Goal: Task Accomplishment & Management: Use online tool/utility

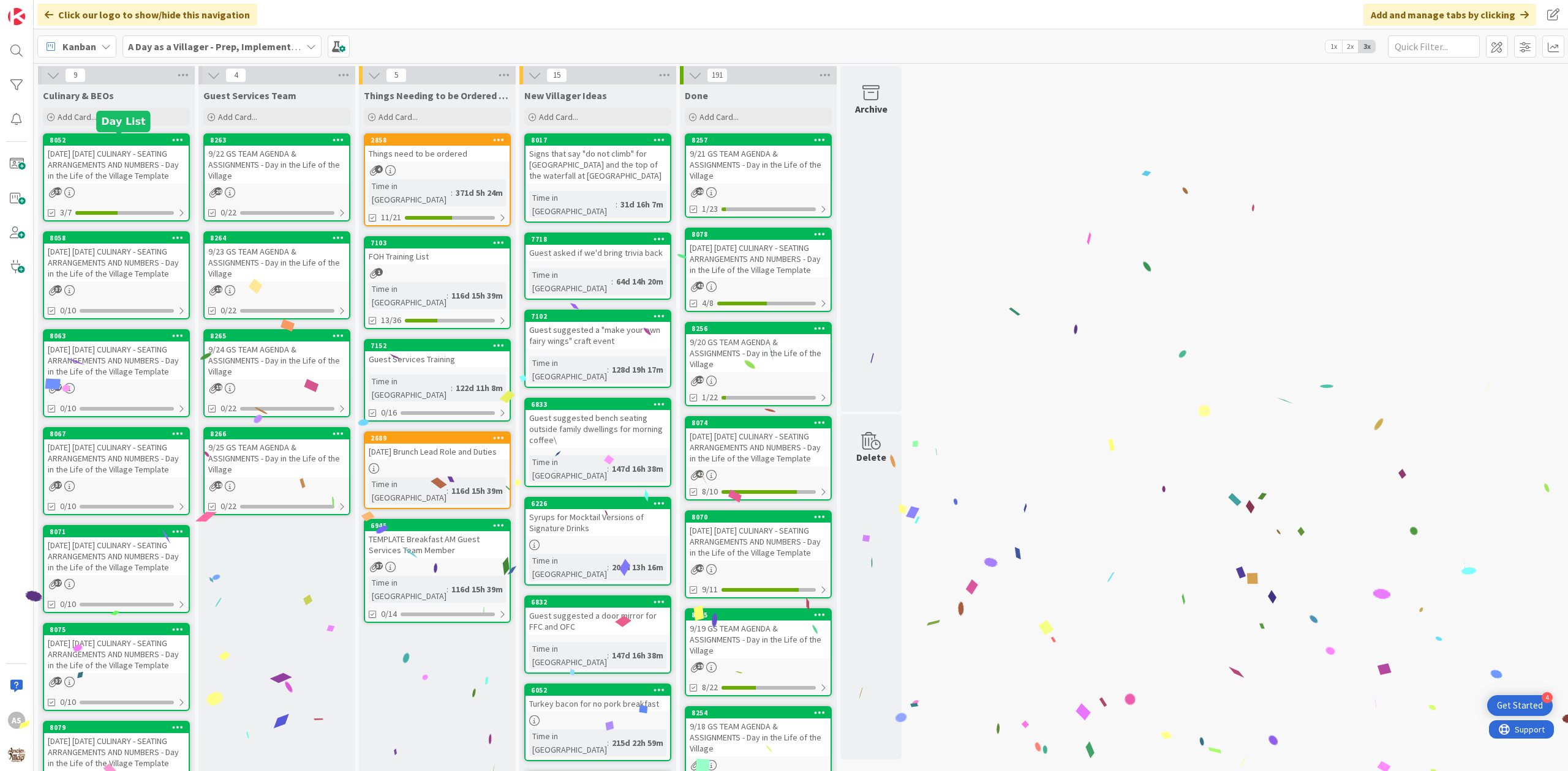
drag, startPoint x: 92, startPoint y: 159, endPoint x: 120, endPoint y: 167, distance: 29.1
click at [94, 158] on div "[DATE] [DATE] CULINARY - SEATING ARRANGEMENTS AND NUMBERS - Day in the Life of …" at bounding box center [117, 165] width 144 height 38
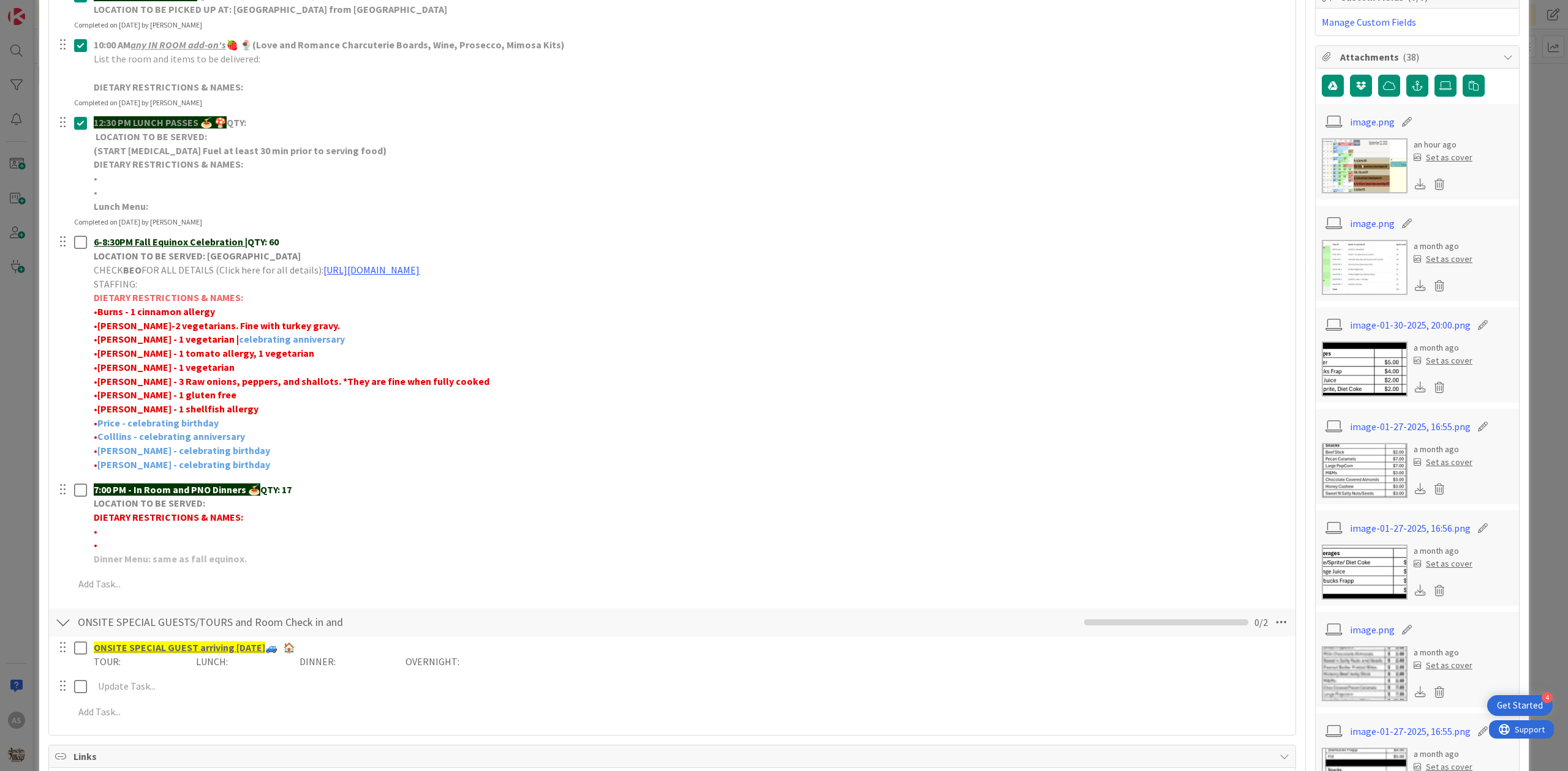
scroll to position [245, 0]
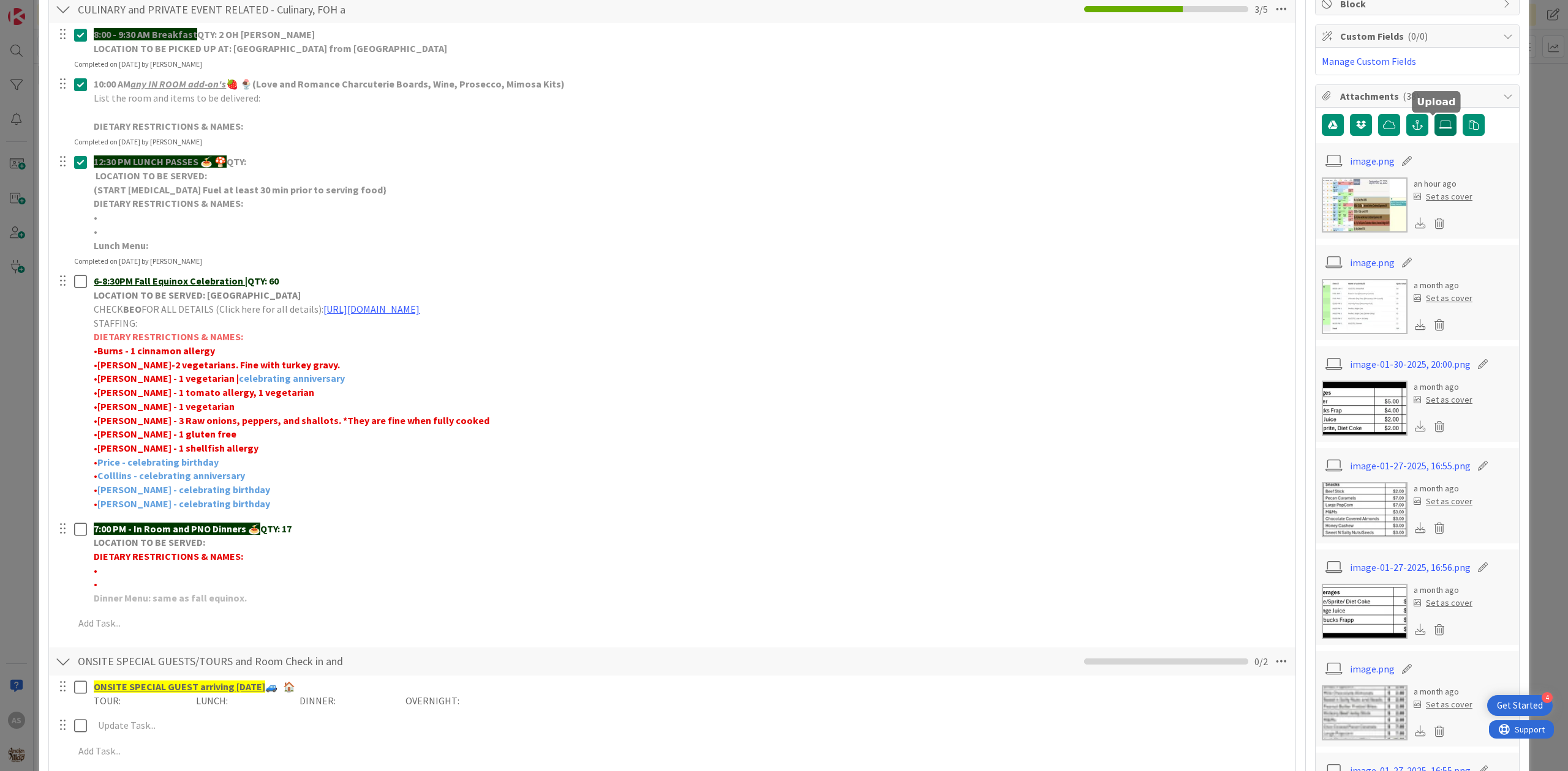
click at [1434, 132] on label at bounding box center [1445, 125] width 22 height 22
click at [1434, 114] on input "file" at bounding box center [1434, 114] width 0 height 0
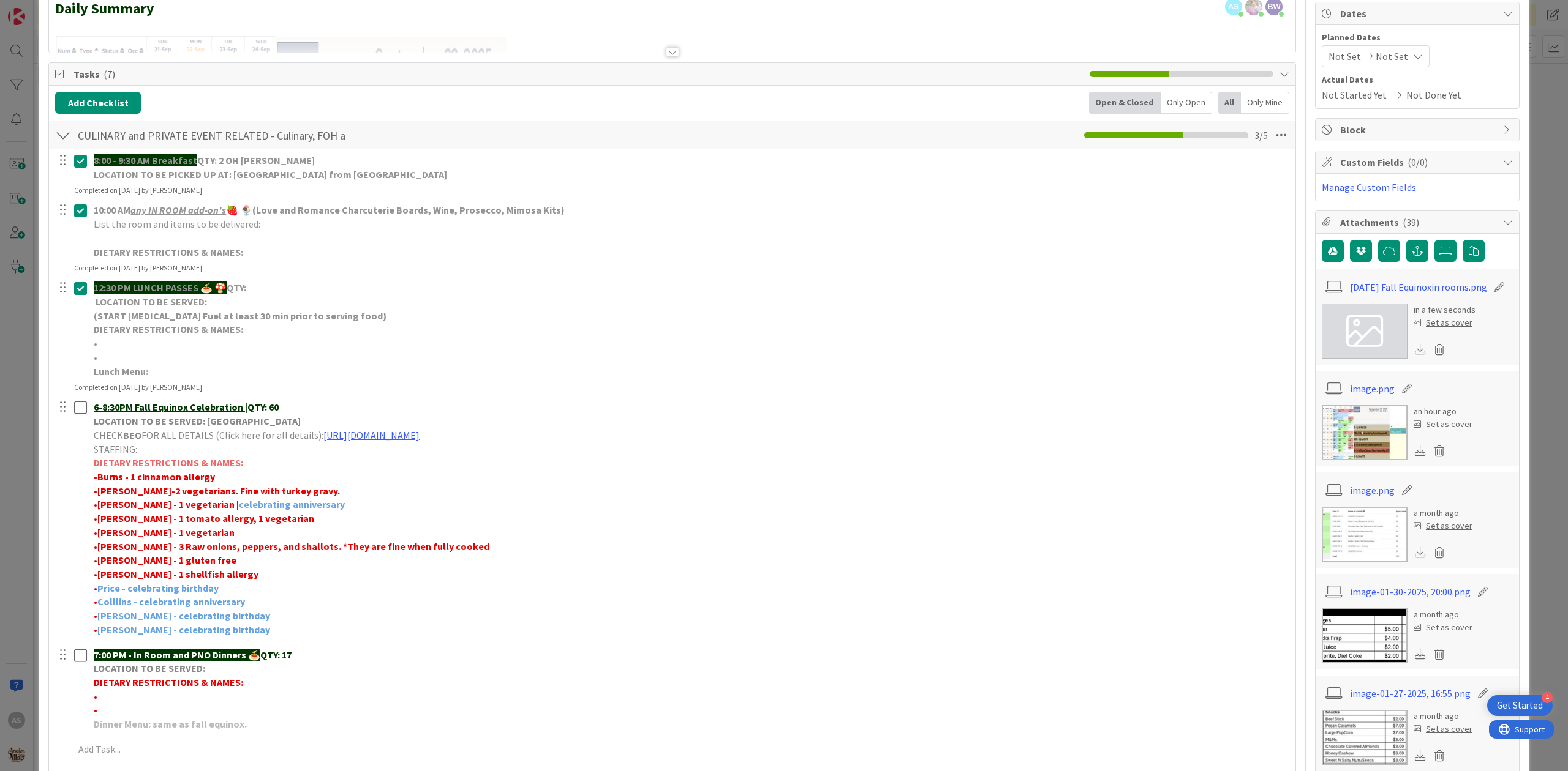
scroll to position [0, 0]
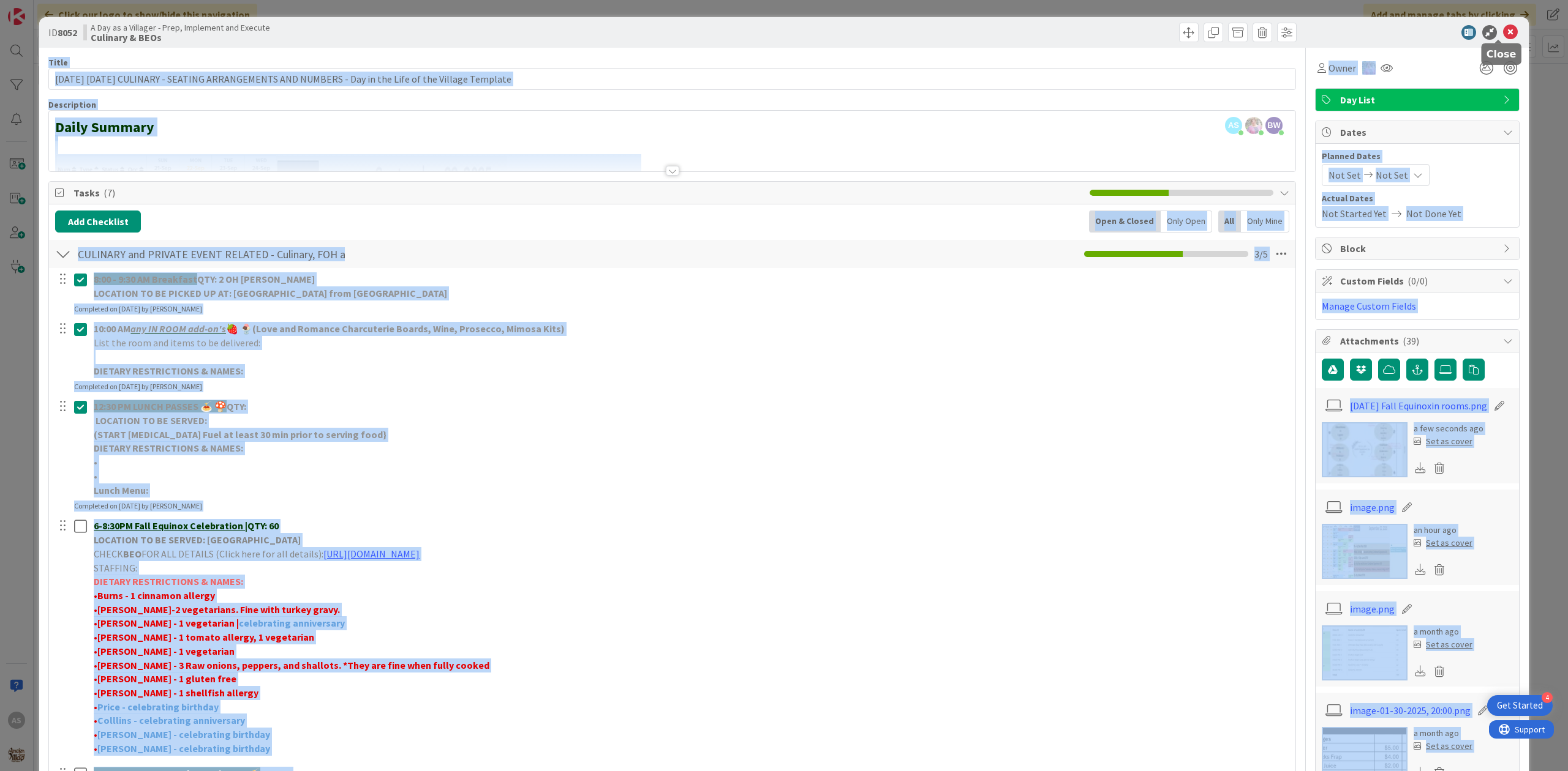
click at [1497, 40] on body "4 Get Started AS Click our logo to show/hide this navigation Add and manage tab…" at bounding box center [784, 386] width 1568 height 771
click at [863, 476] on p "•" at bounding box center [690, 477] width 1193 height 14
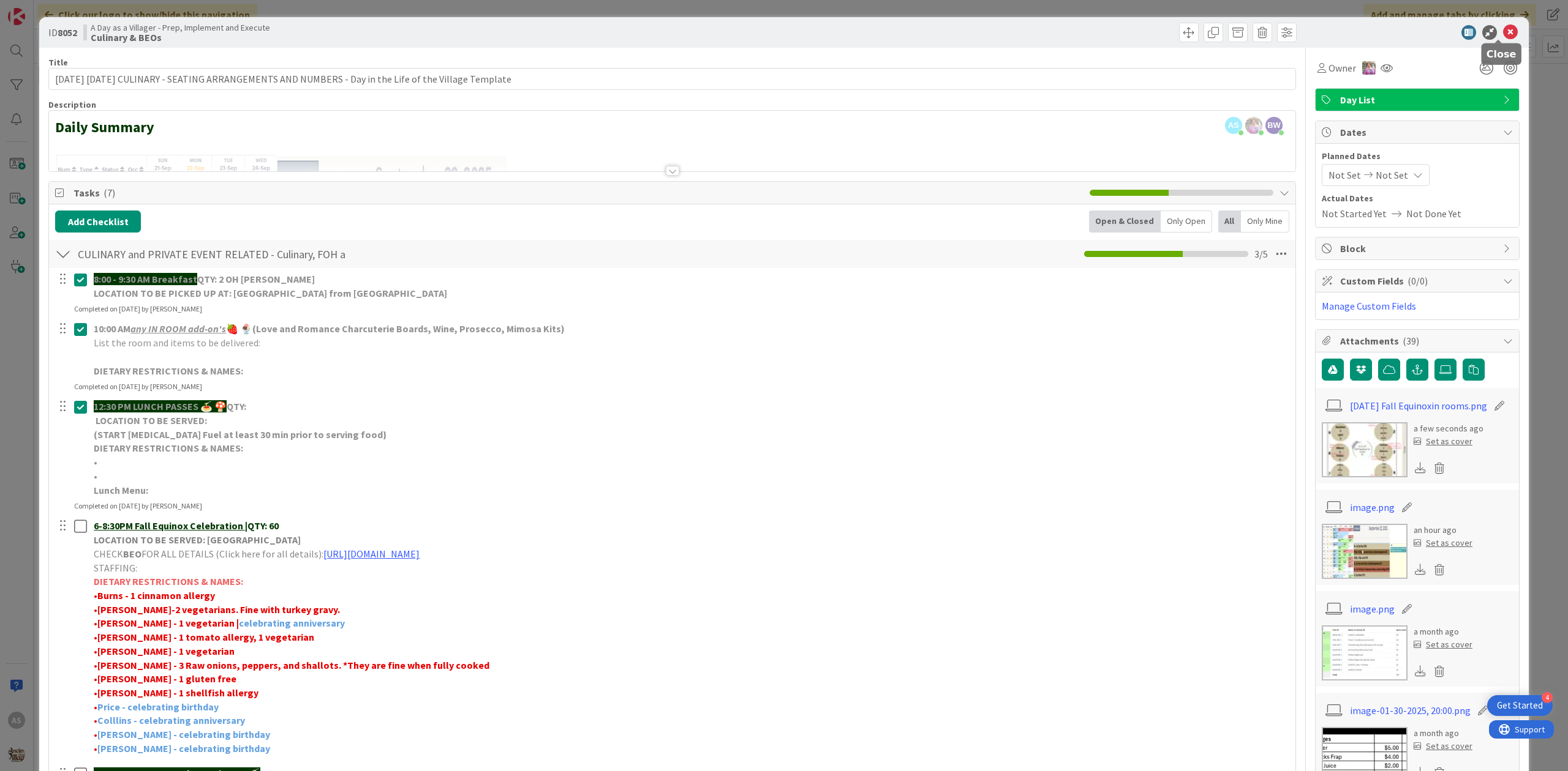
click at [1503, 28] on icon at bounding box center [1510, 33] width 15 height 15
